Goal: Book appointment/travel/reservation

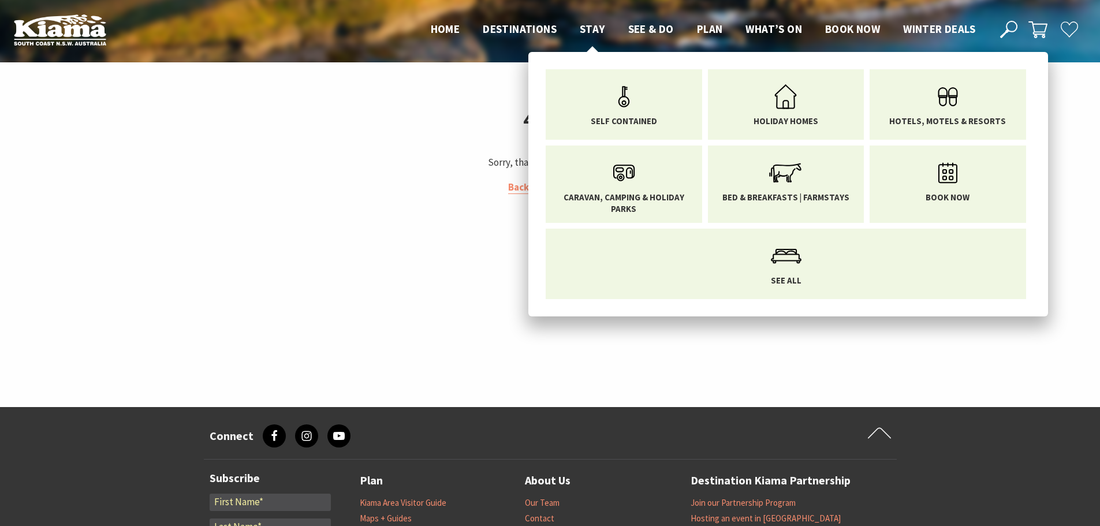
click at [586, 29] on span "Stay" at bounding box center [592, 29] width 25 height 14
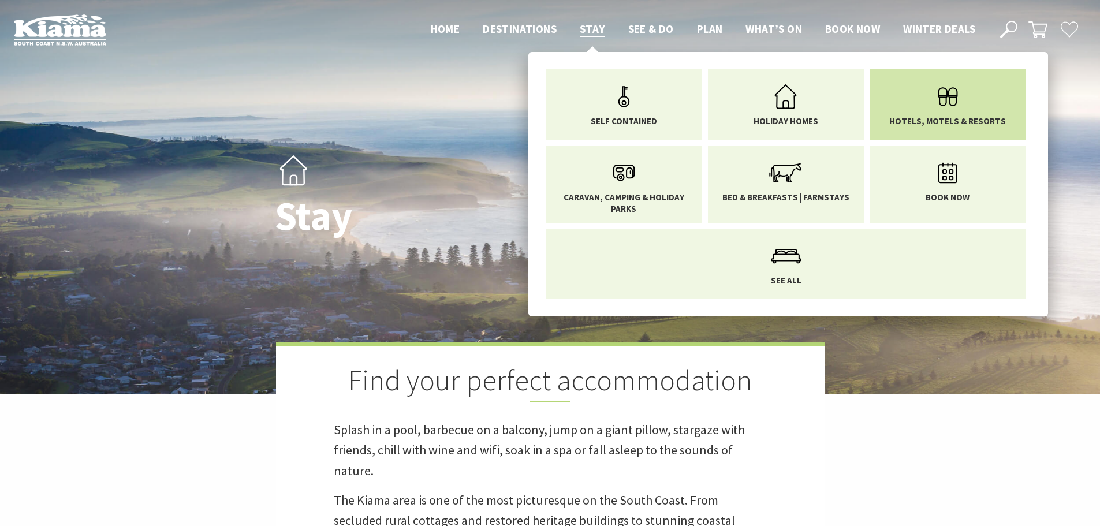
click at [943, 108] on icon "Main Menu" at bounding box center [948, 97] width 38 height 38
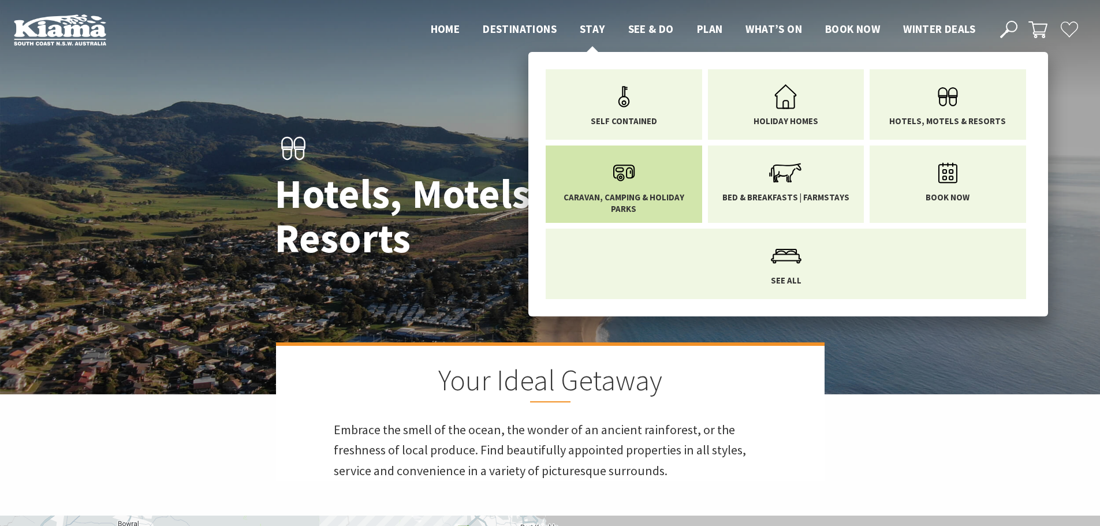
click at [602, 186] on link "Caravan, Camping & Holiday Parks" at bounding box center [623, 184] width 139 height 60
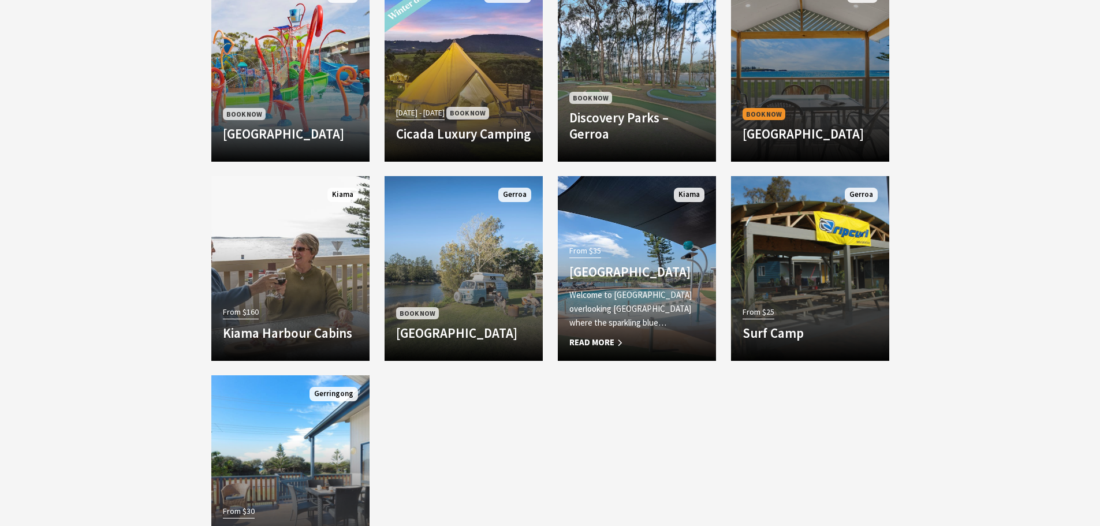
scroll to position [1040, 0]
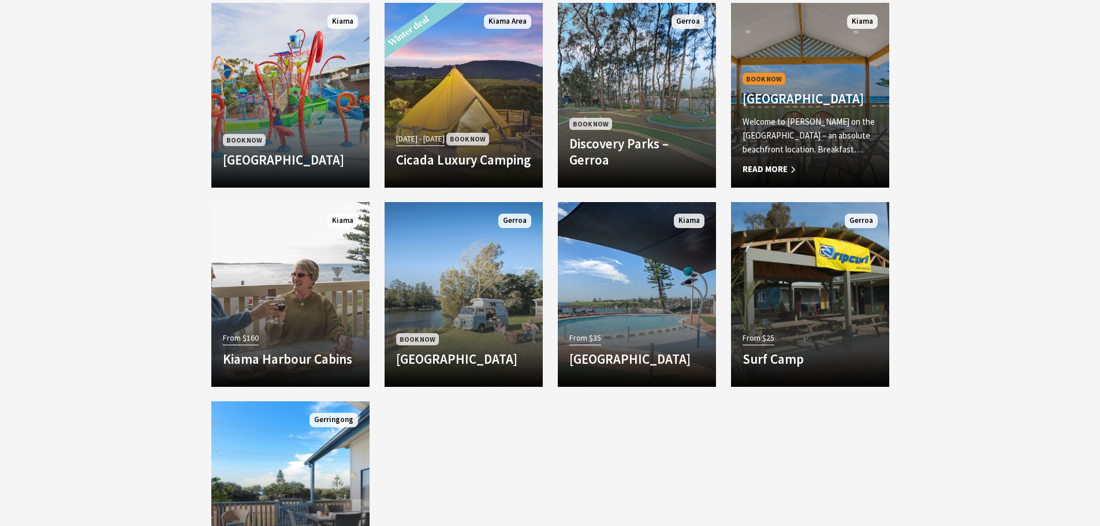
click at [815, 125] on p "Welcome to [PERSON_NAME] on the [GEOGRAPHIC_DATA] – an absolute beachfront loca…" at bounding box center [810, 136] width 135 height 42
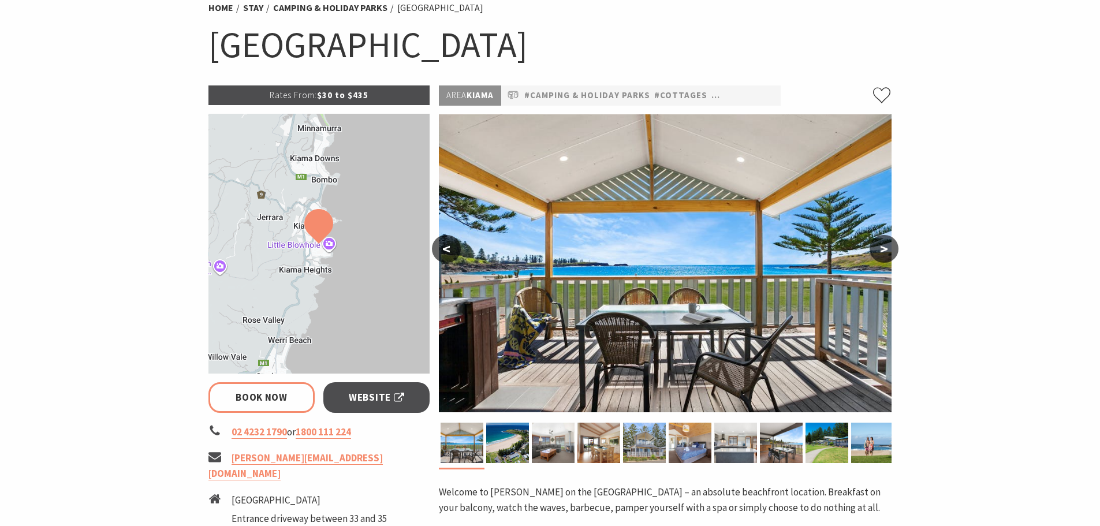
scroll to position [173, 0]
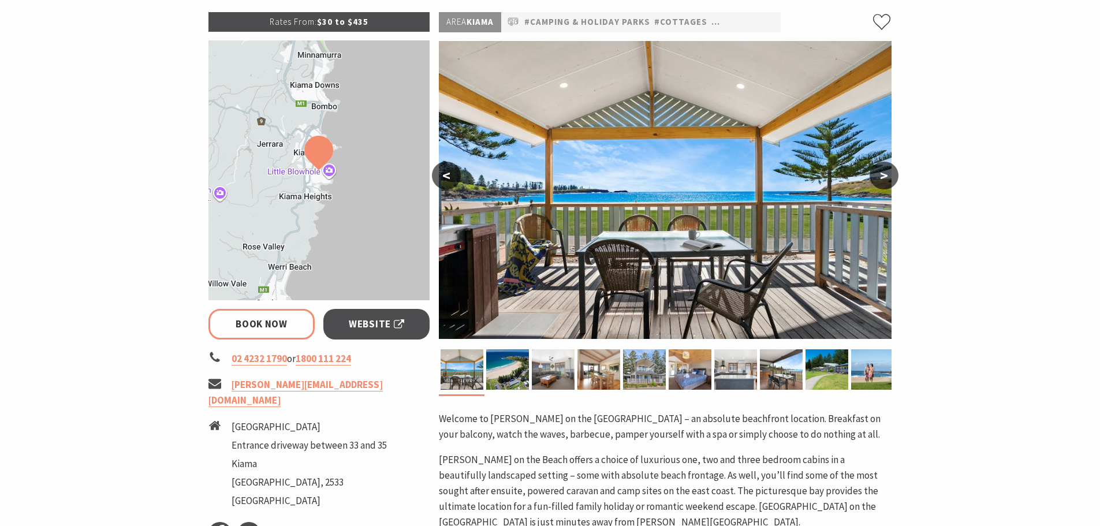
select select "3"
select select "2"
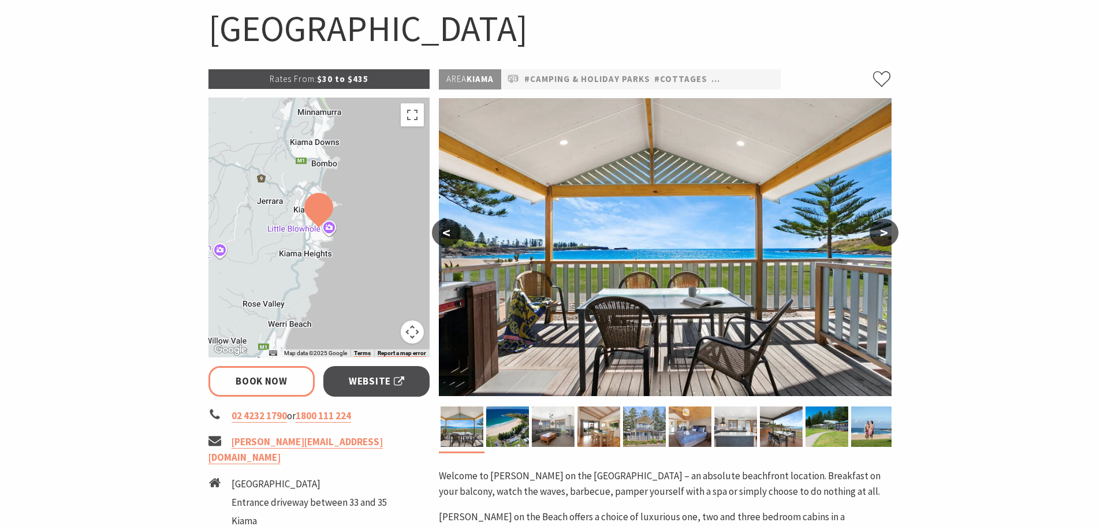
scroll to position [116, 0]
click at [385, 379] on span "Website" at bounding box center [376, 382] width 55 height 16
